Goal: Book appointment/travel/reservation

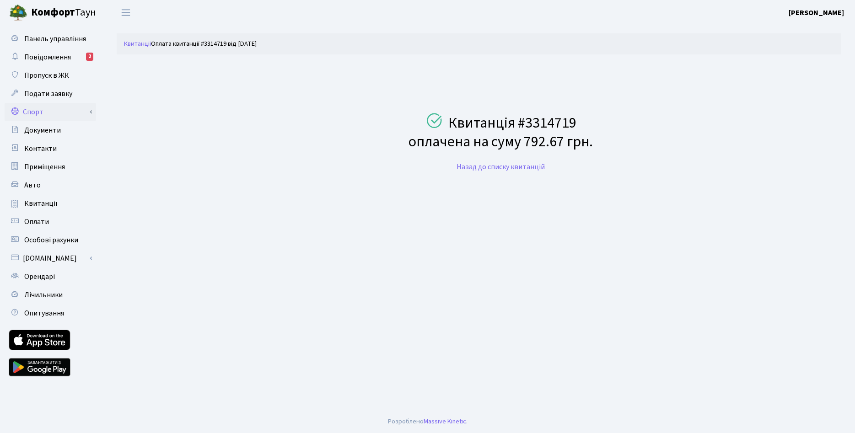
click at [40, 113] on link "Спорт" at bounding box center [50, 112] width 91 height 18
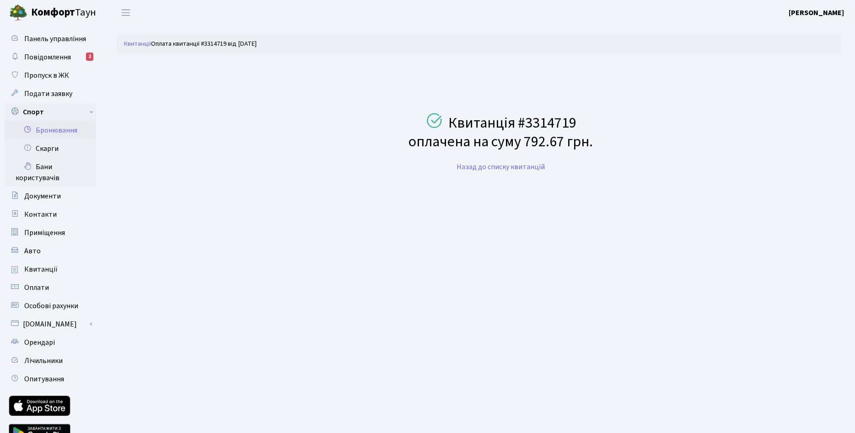
click at [53, 132] on link "Бронювання" at bounding box center [50, 130] width 91 height 18
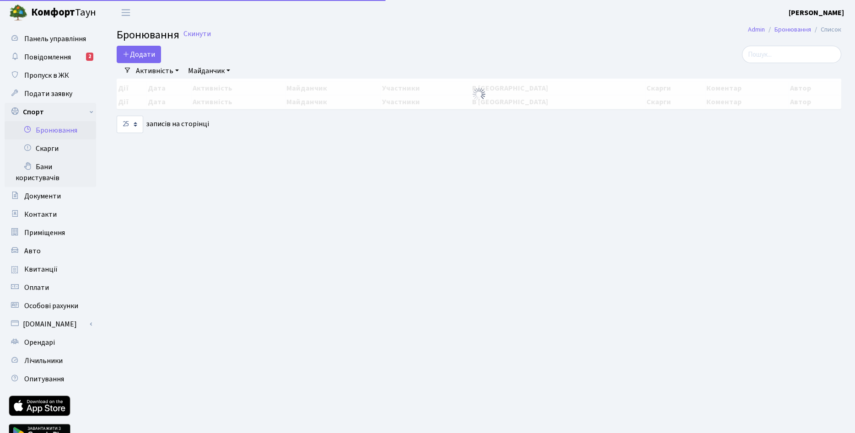
select select "25"
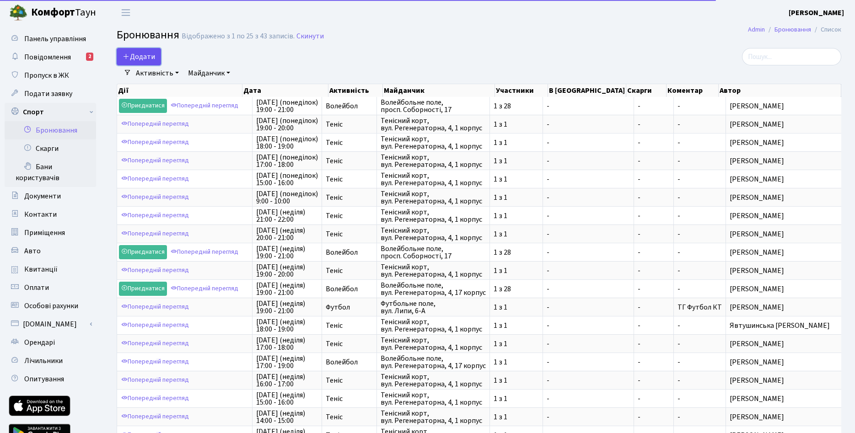
click at [151, 56] on button "Додати" at bounding box center [139, 56] width 44 height 17
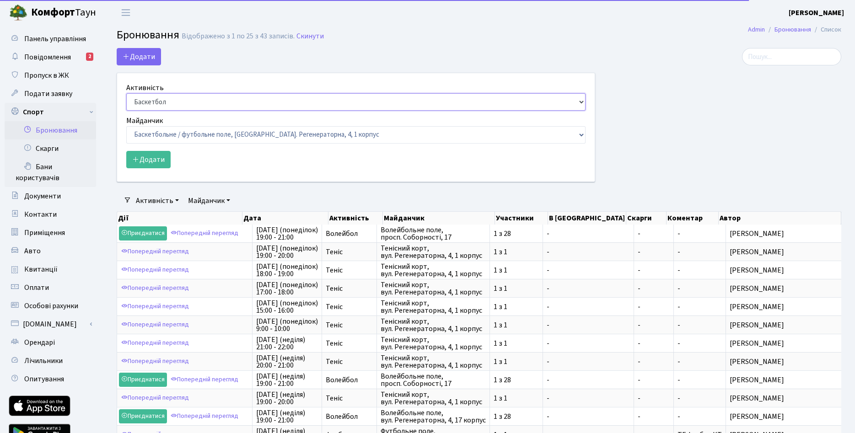
click at [126, 93] on select "Баскетбол Волейбол Йога Катання на роликах Настільний теніс Теніс Футбол Фітнес" at bounding box center [355, 101] width 459 height 17
select select "1"
click option "Теніс" at bounding box center [0, 0] width 0 height 0
click at [126, 126] on select "Баскетбольне / футбольне поле, Вул. Регенераторна, 4, 1 корпус Баскетбольне пол…" at bounding box center [355, 134] width 459 height 17
select select "1"
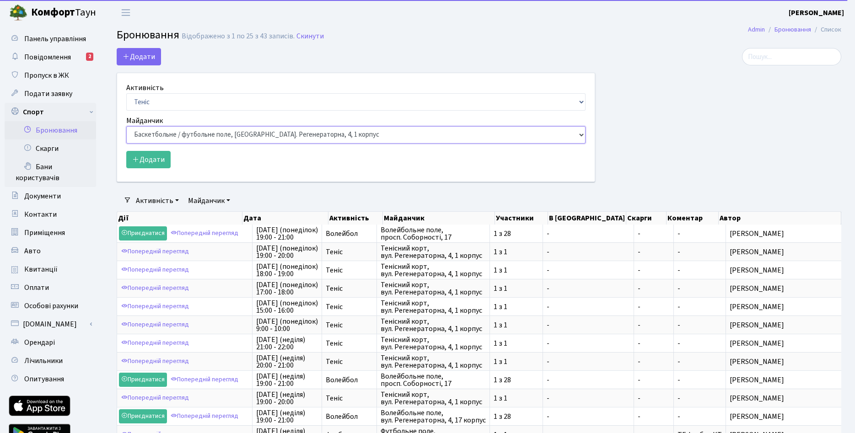
click option "Тенісний корт, вул. Регенераторна, 4, 1 корпус" at bounding box center [0, 0] width 0 height 0
click at [350, 50] on div "Додати Активність Баскетбол Волейбол Йога Катання на роликах Настільний теніс Т…" at bounding box center [356, 115] width 478 height 134
click at [155, 162] on button "Додати" at bounding box center [148, 159] width 44 height 17
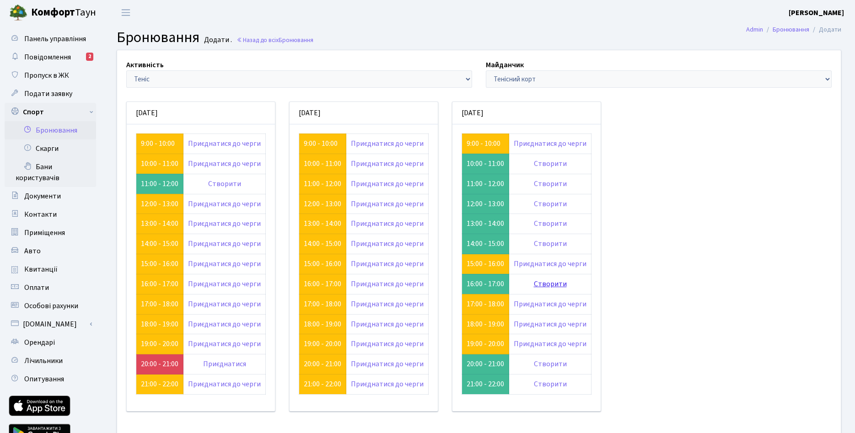
click at [540, 284] on link "Створити" at bounding box center [550, 284] width 33 height 10
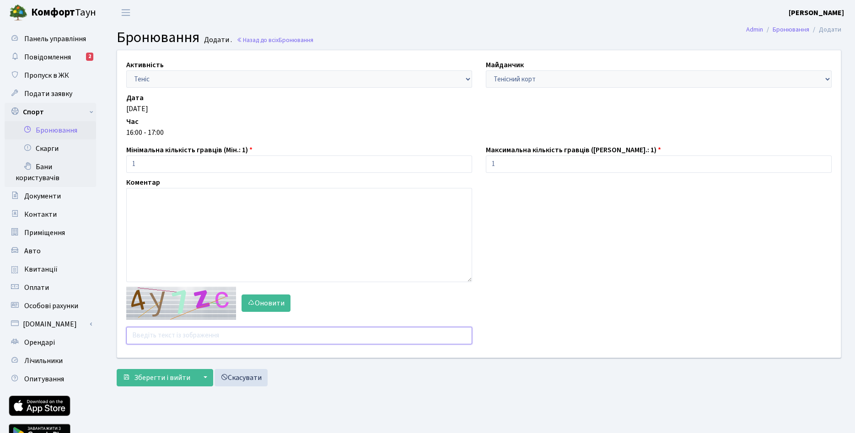
click at [206, 333] on input "text" at bounding box center [299, 335] width 346 height 17
type input "pfz4j"
click at [164, 373] on button "Зберегти і вийти" at bounding box center [157, 377] width 80 height 17
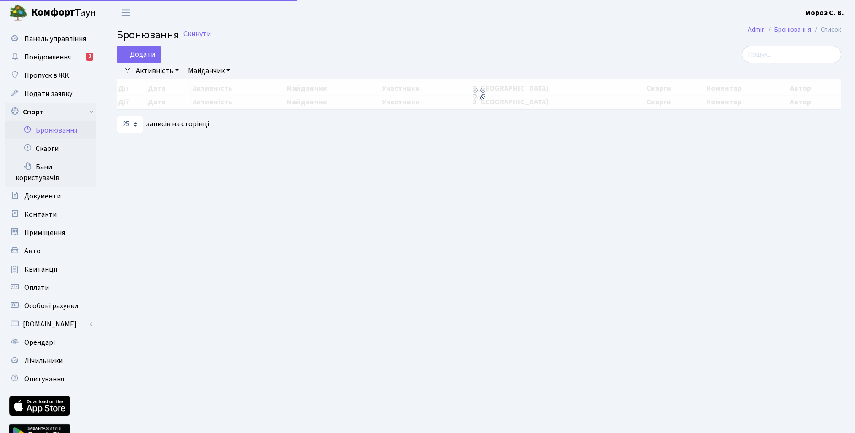
select select "25"
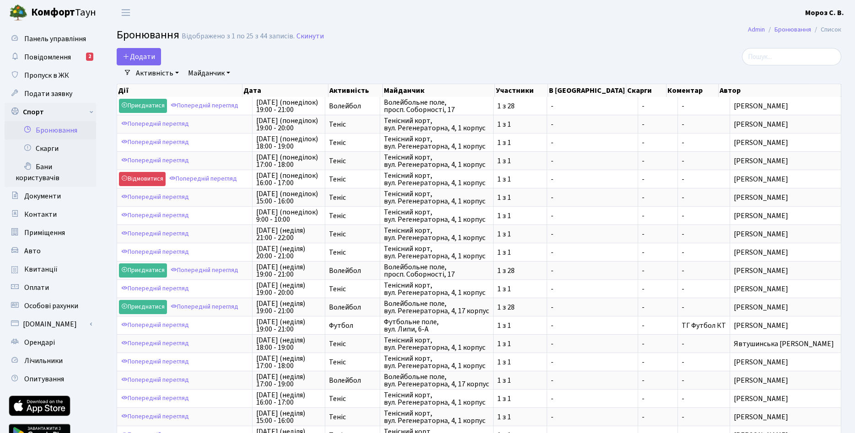
click at [483, 26] on main "Admin Бронювання Список Бронювання Відображено з 1 по 25 з 44 записів. Скинути …" at bounding box center [479, 309] width 752 height 568
click at [474, 32] on h2 "Бронювання Відображено з 1 по 25 з 44 записів. Скинути" at bounding box center [479, 37] width 724 height 16
